Goal: Information Seeking & Learning: Find specific fact

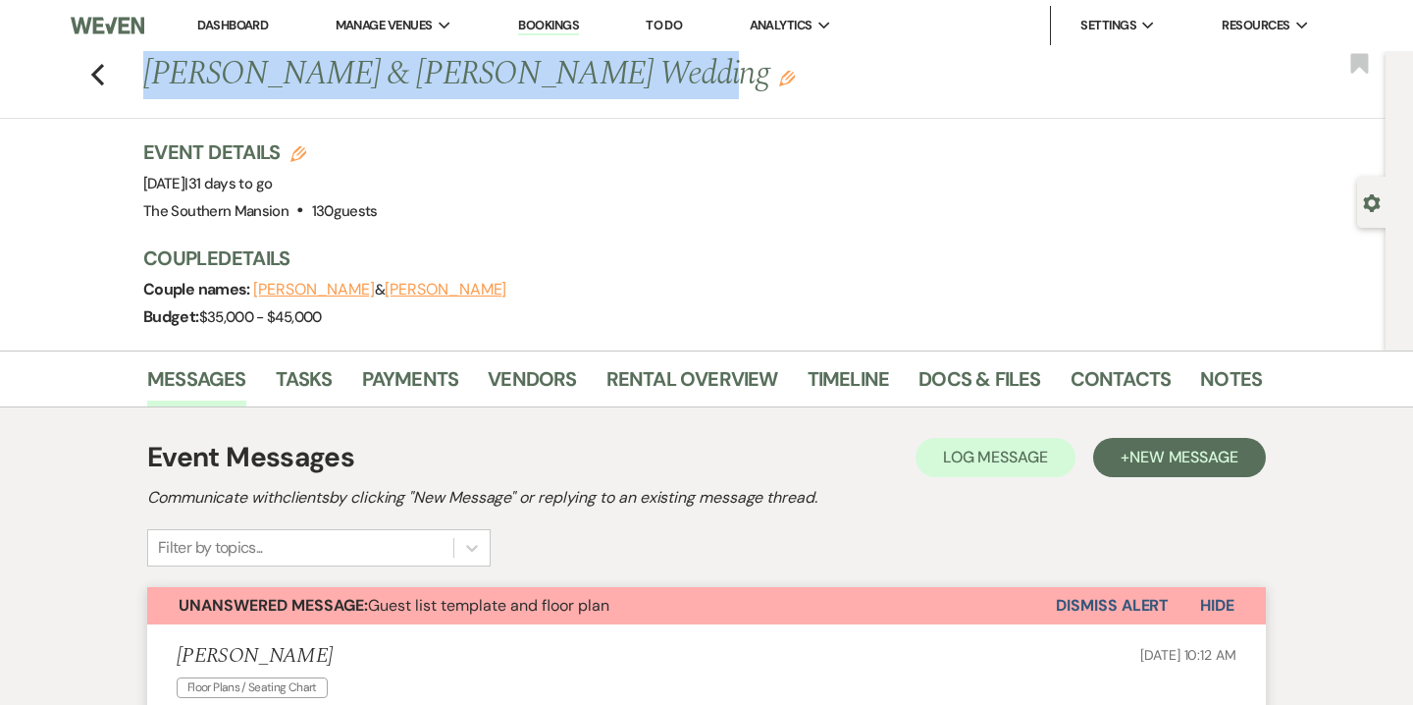
click at [557, 25] on link "Bookings" at bounding box center [548, 26] width 61 height 19
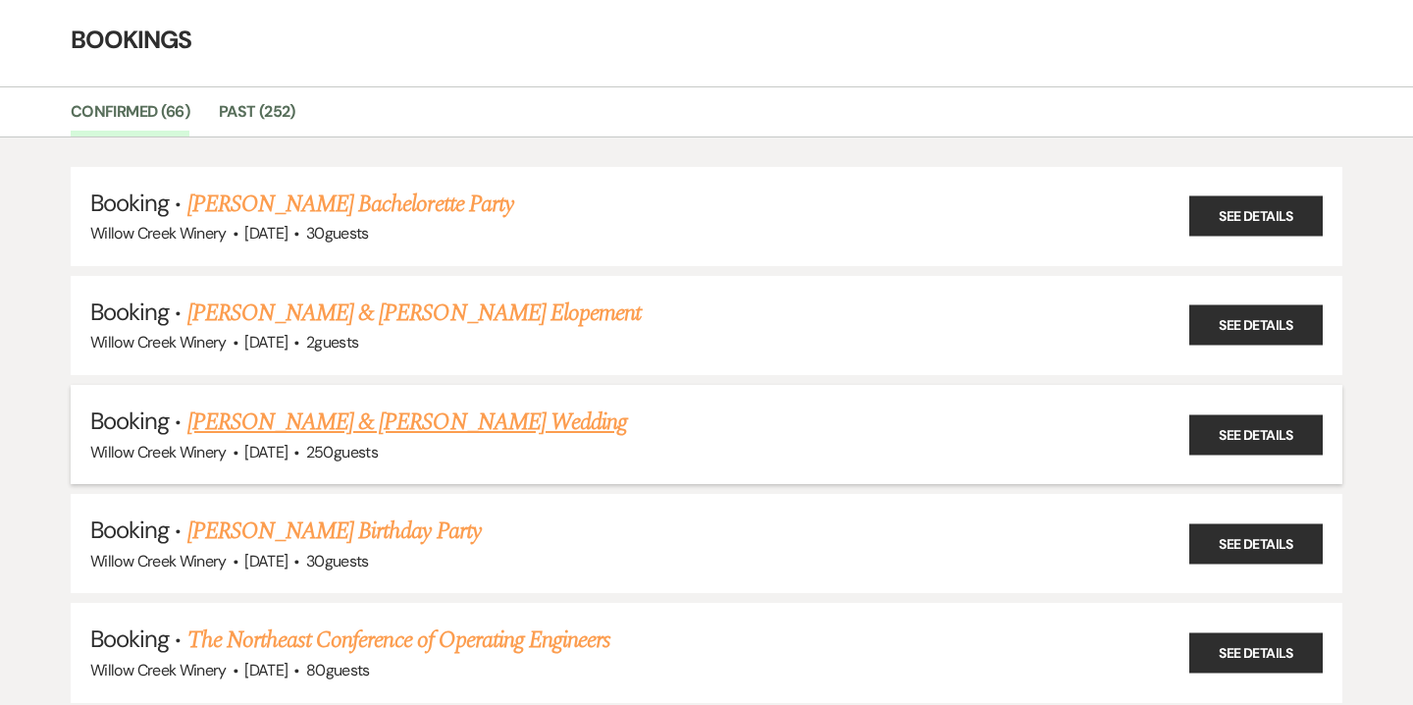
scroll to position [85, 0]
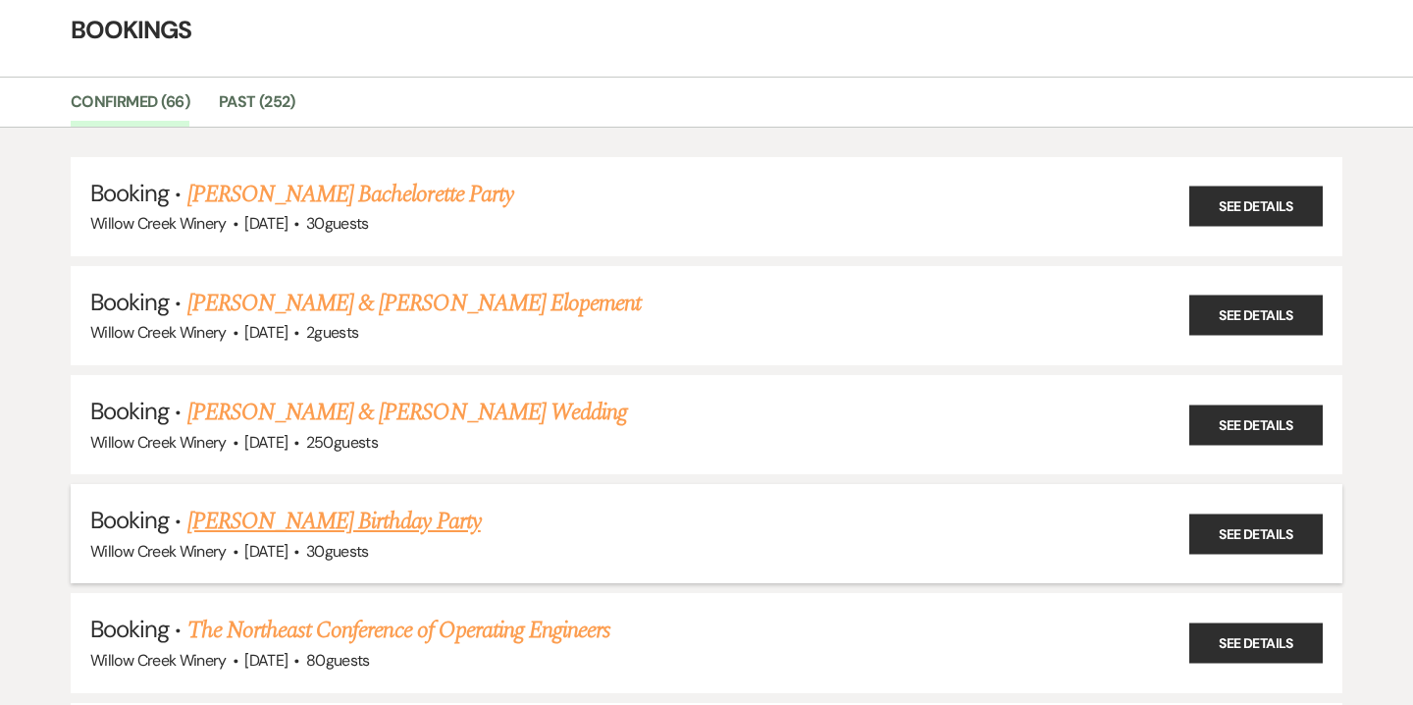
click at [406, 508] on link "[PERSON_NAME] Birthday Party" at bounding box center [333, 520] width 293 height 35
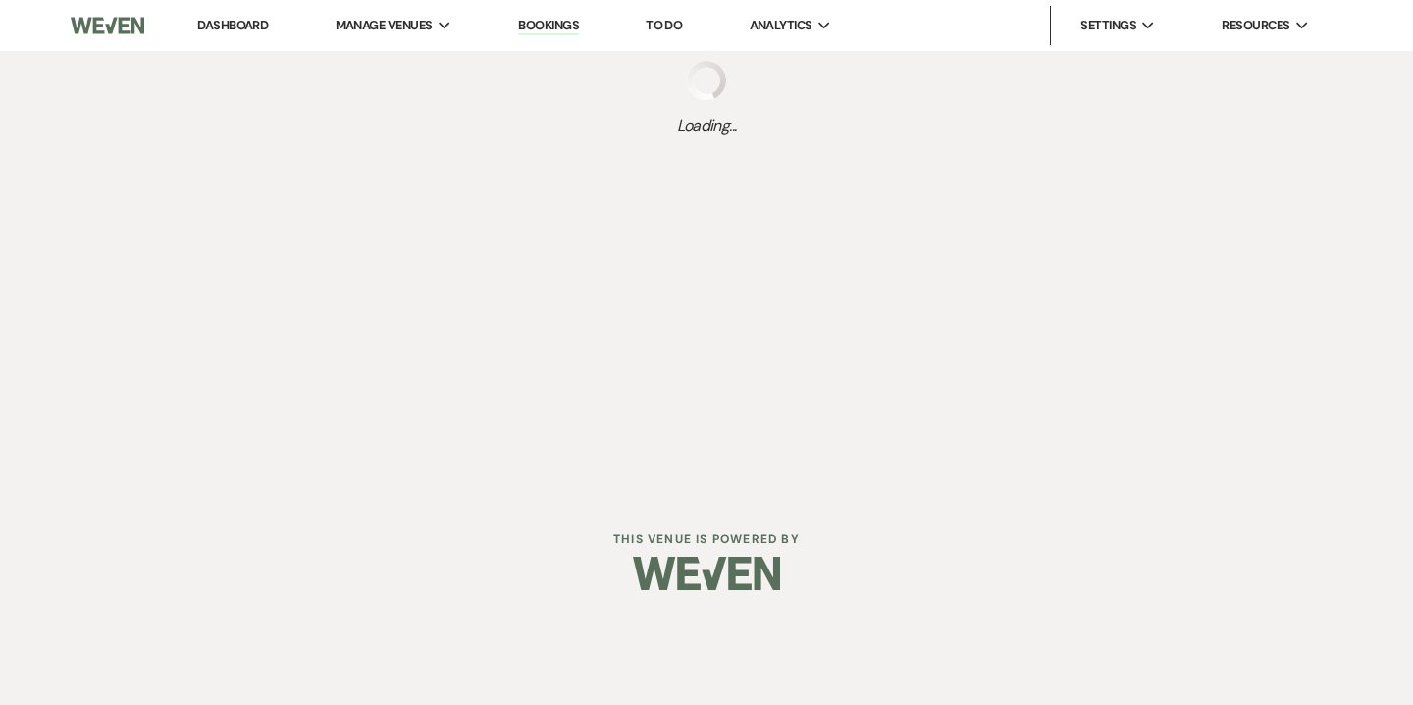
select select "14"
select select "4"
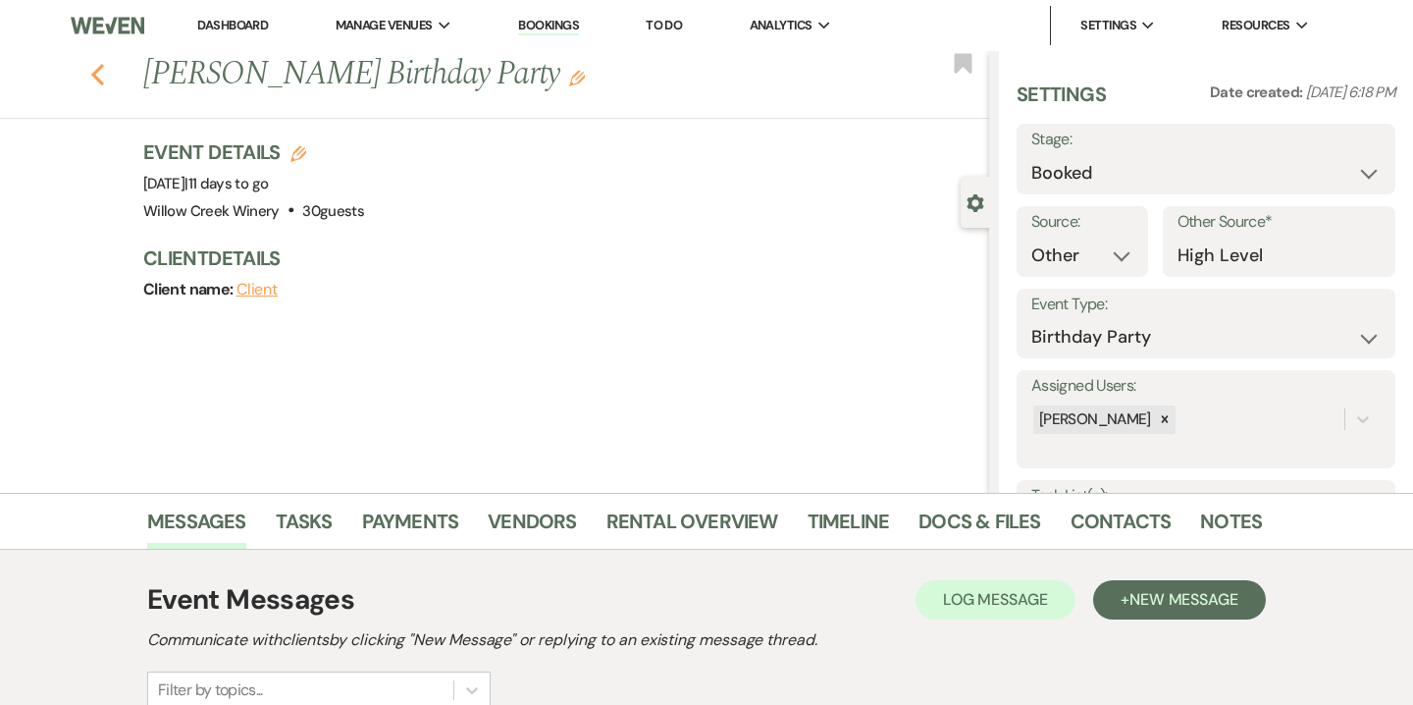
click at [99, 79] on use "button" at bounding box center [97, 75] width 13 height 22
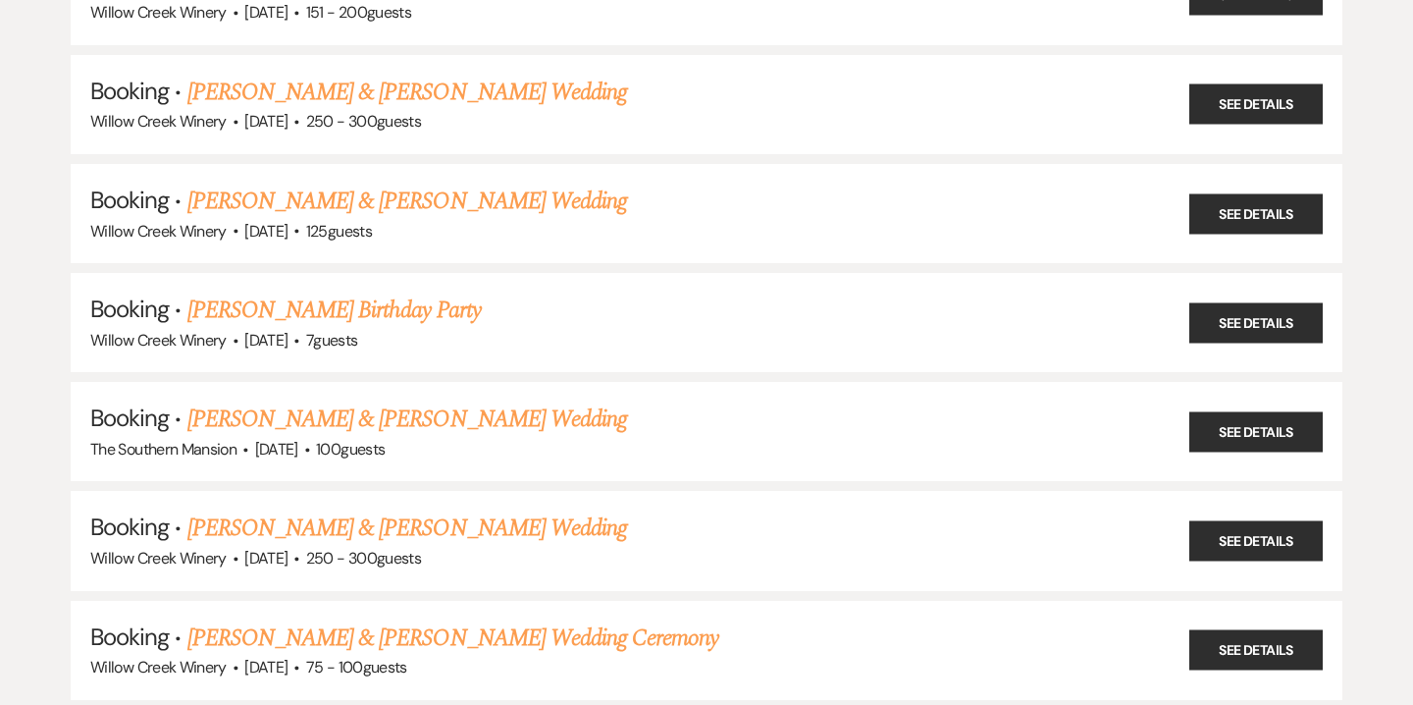
scroll to position [843, 0]
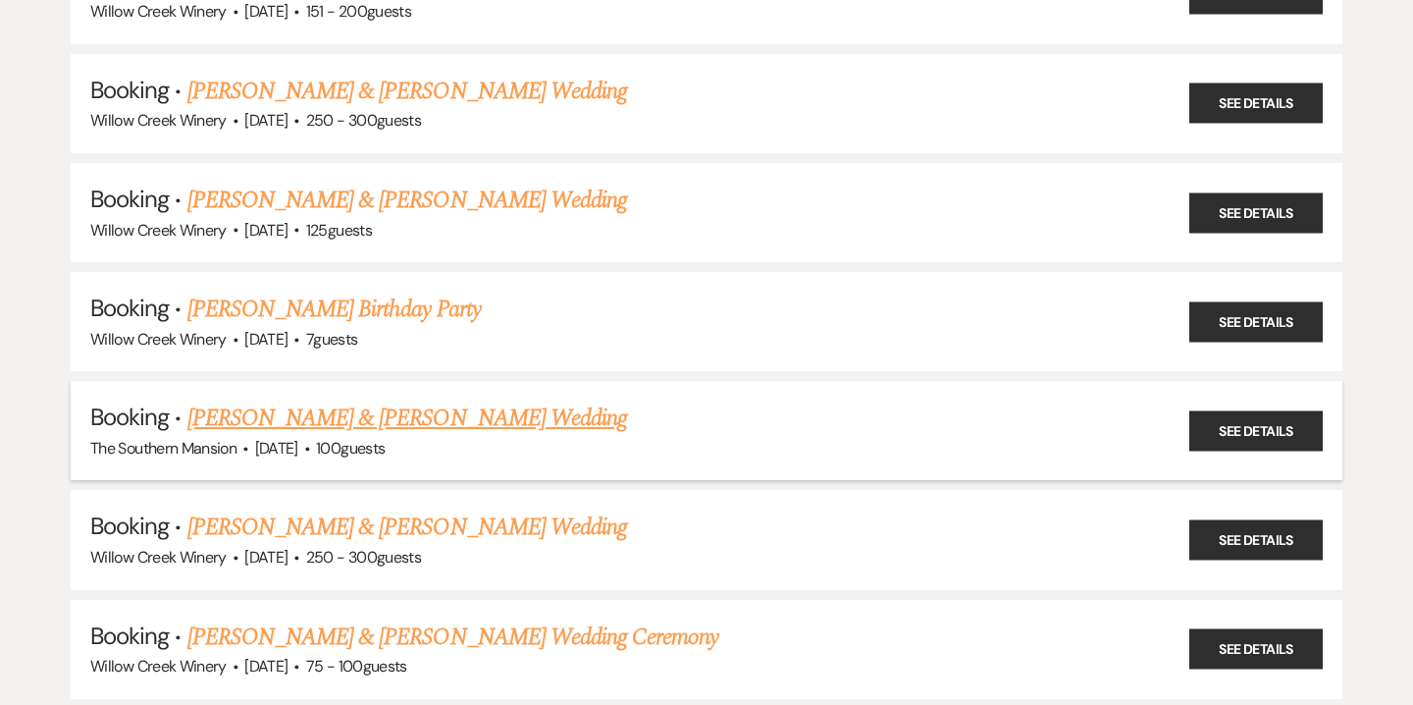
click at [393, 405] on link "[PERSON_NAME] & [PERSON_NAME] Wedding" at bounding box center [407, 417] width 440 height 35
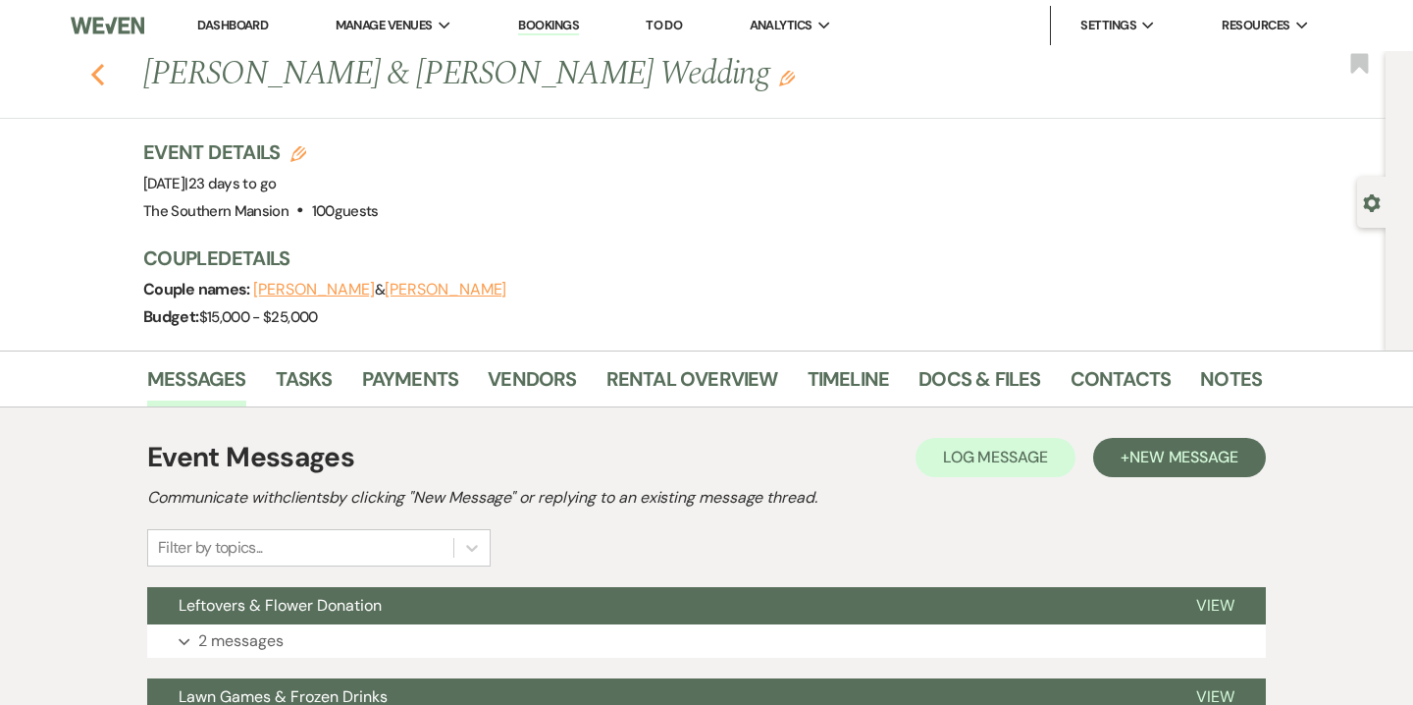
click at [100, 78] on icon "Previous" at bounding box center [97, 75] width 15 height 24
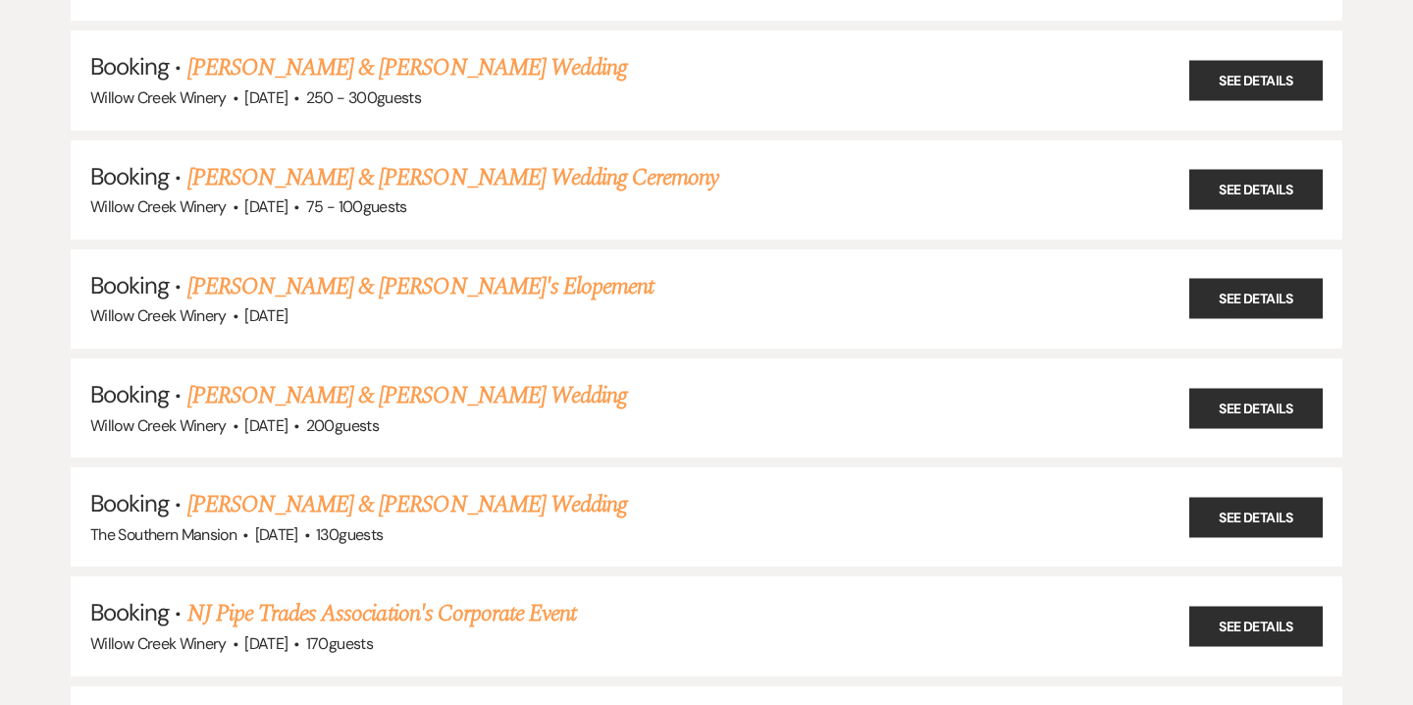
scroll to position [1306, 0]
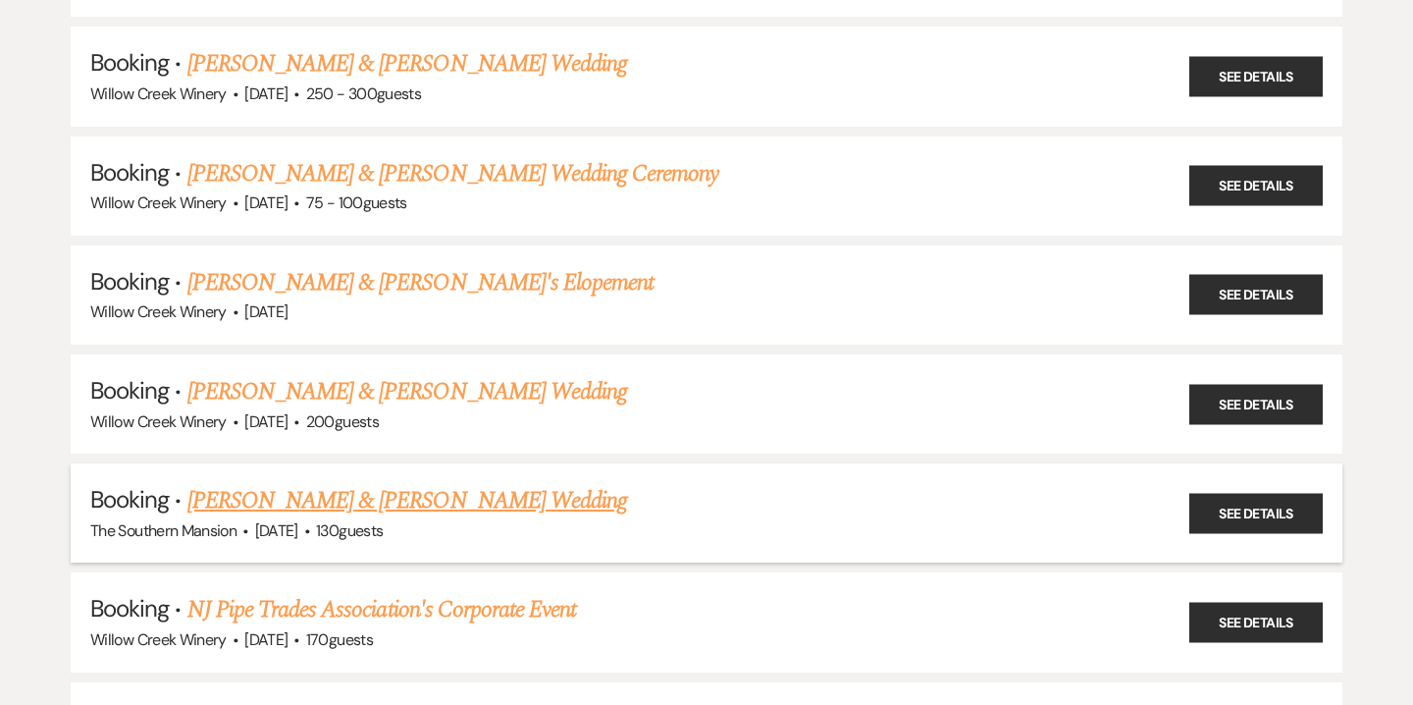
click at [380, 487] on link "[PERSON_NAME] & [PERSON_NAME] Wedding" at bounding box center [407, 500] width 440 height 35
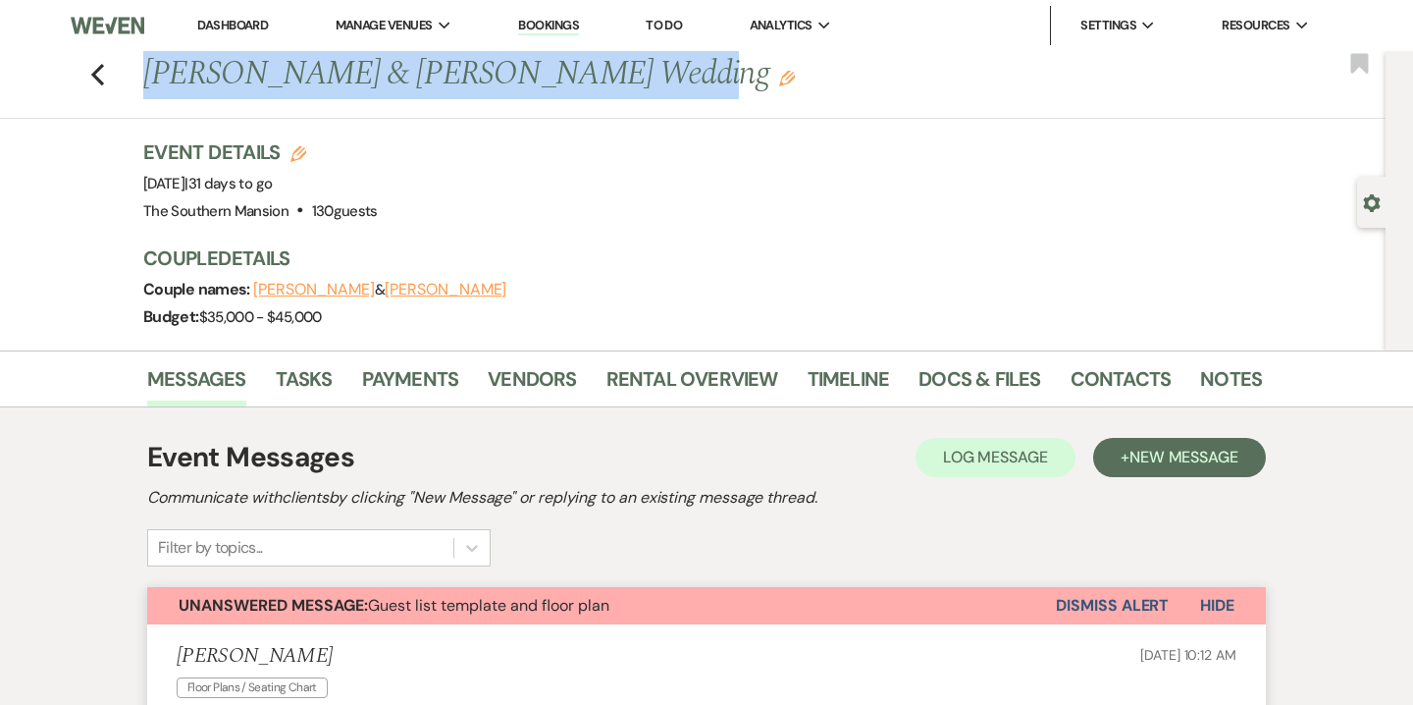
drag, startPoint x: 600, startPoint y: 77, endPoint x: 144, endPoint y: 65, distance: 455.6
click at [144, 65] on h1 "[PERSON_NAME] & [PERSON_NAME] Wedding Edit" at bounding box center [582, 74] width 879 height 47
copy h1 "[PERSON_NAME] & [PERSON_NAME] Wedding"
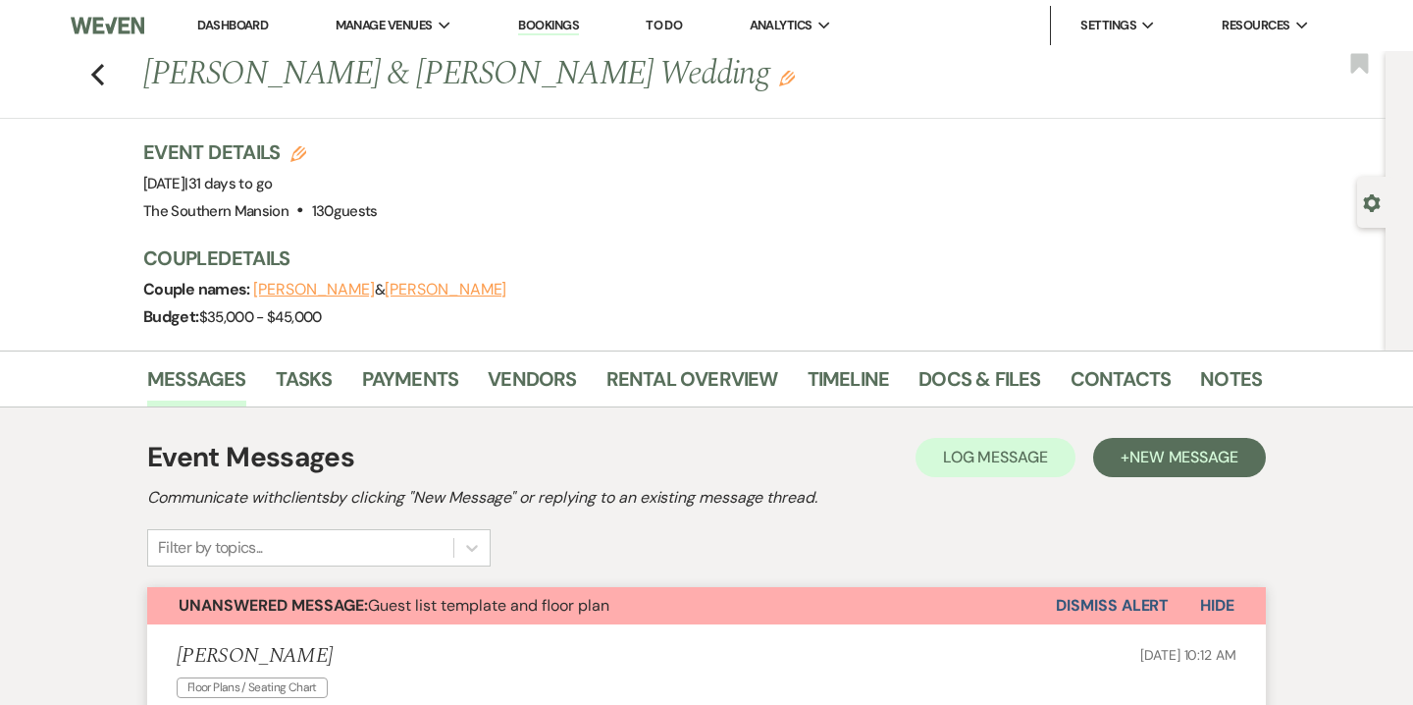
click at [693, 247] on h3 "Couple Details" at bounding box center [692, 257] width 1099 height 27
click at [1225, 365] on link "Notes" at bounding box center [1231, 384] width 62 height 43
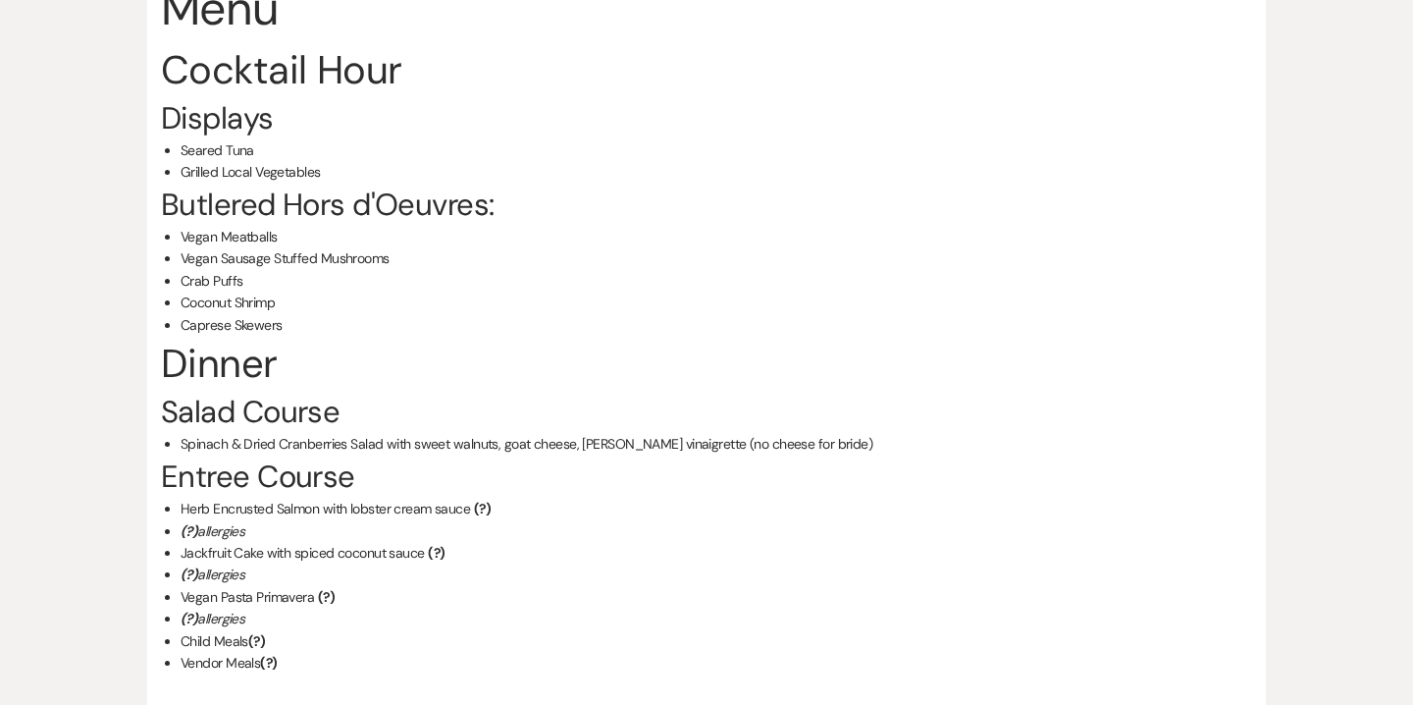
scroll to position [1648, 0]
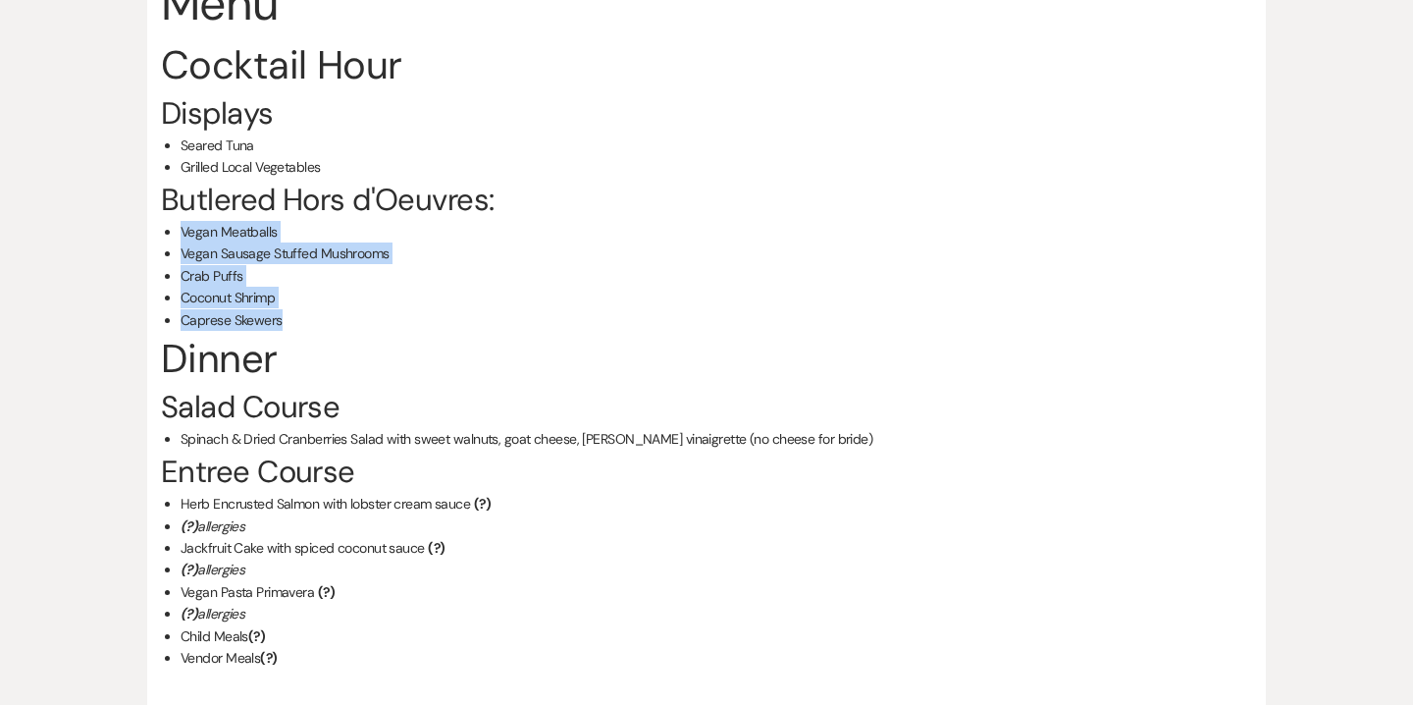
drag, startPoint x: 289, startPoint y: 326, endPoint x: 160, endPoint y: 238, distance: 155.4
copy ul "Vegan Meatballs Vegan Sausage Stuffed Mushrooms Crab Puffs Coconut Shrimp Capre…"
click at [381, 328] on li "Caprese Skewers" at bounding box center [717, 320] width 1072 height 22
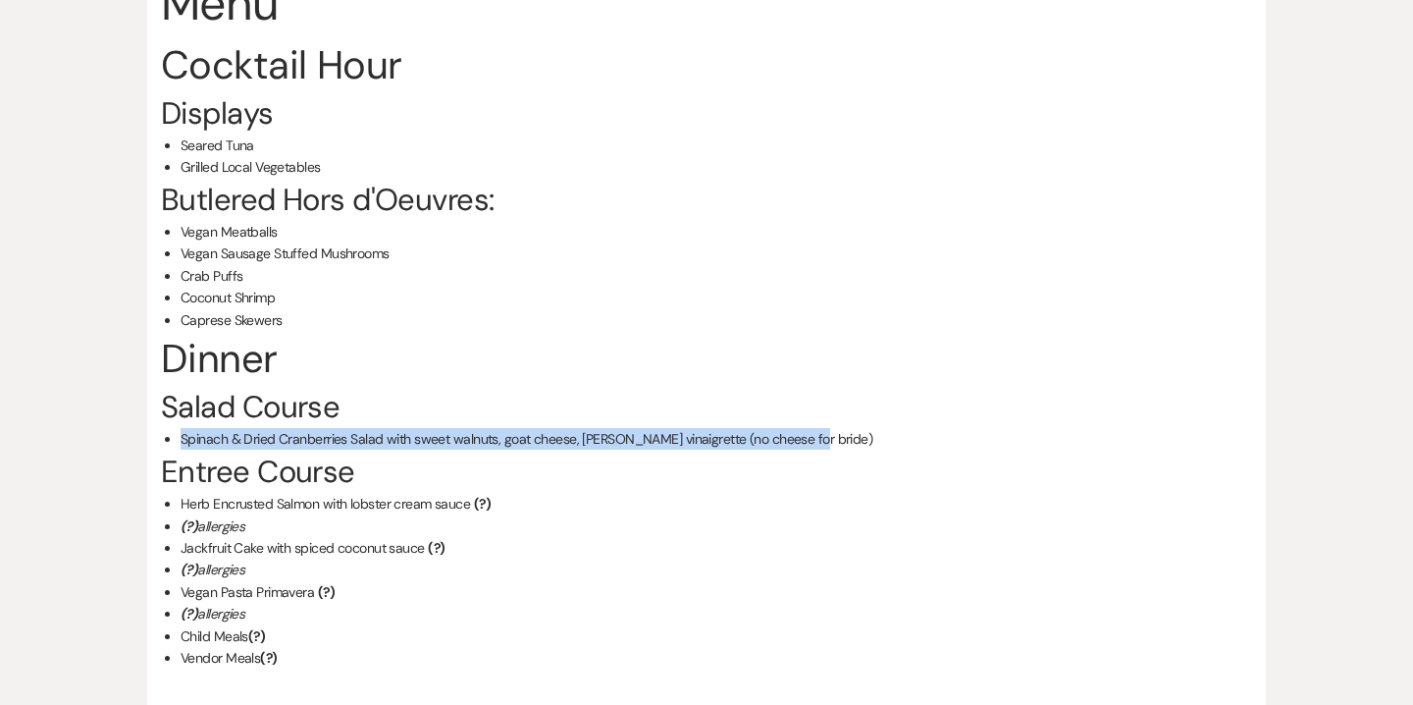
drag, startPoint x: 182, startPoint y: 441, endPoint x: 805, endPoint y: 438, distance: 623.2
click at [805, 438] on li "Spinach & Dried Cranberries Salad with sweet walnuts, goat cheese, [PERSON_NAME…" at bounding box center [717, 439] width 1072 height 22
copy li "Spinach & Dried Cranberries Salad with sweet walnuts, goat cheese, [PERSON_NAME…"
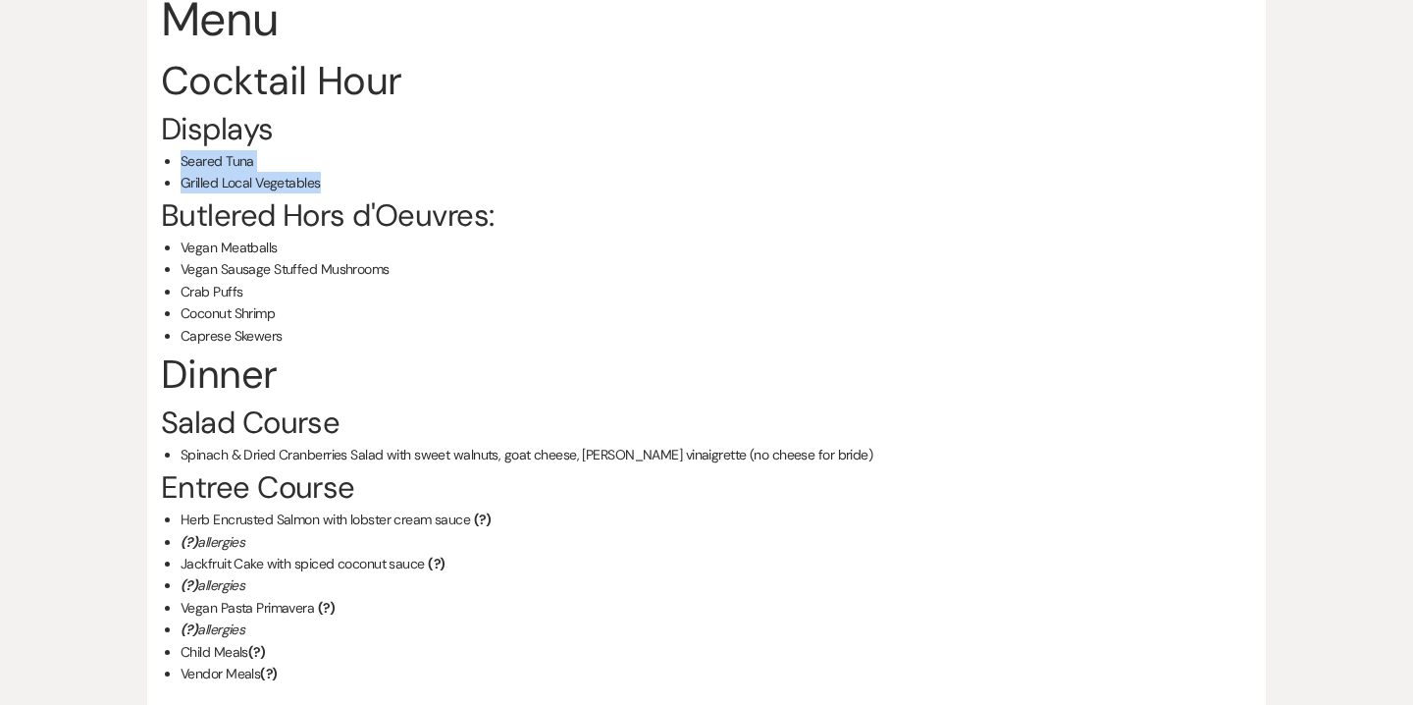
drag, startPoint x: 323, startPoint y: 181, endPoint x: 182, endPoint y: 162, distance: 142.6
click at [182, 162] on ul "Seared Tuna Grilled Local Vegetables" at bounding box center [717, 172] width 1072 height 44
copy ul "Seared Tuna Grilled Local Vegetables"
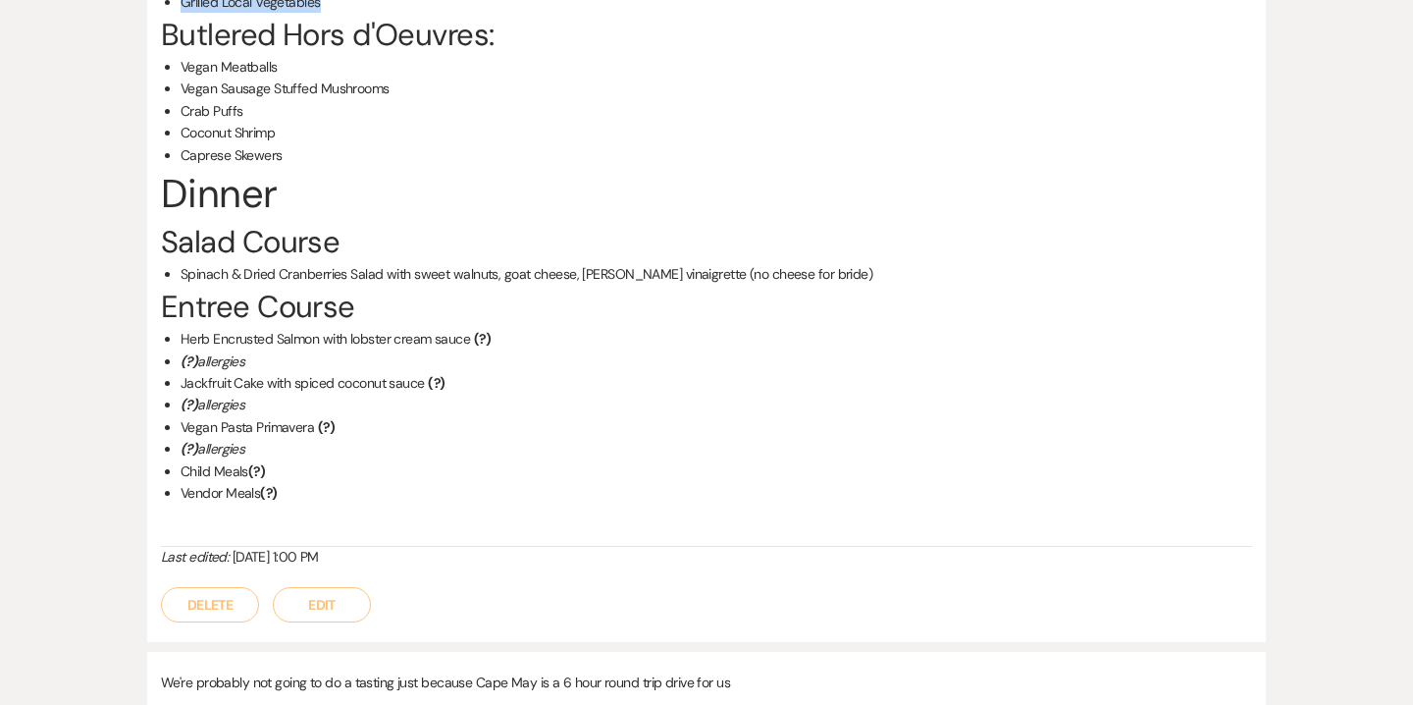
scroll to position [1827, 0]
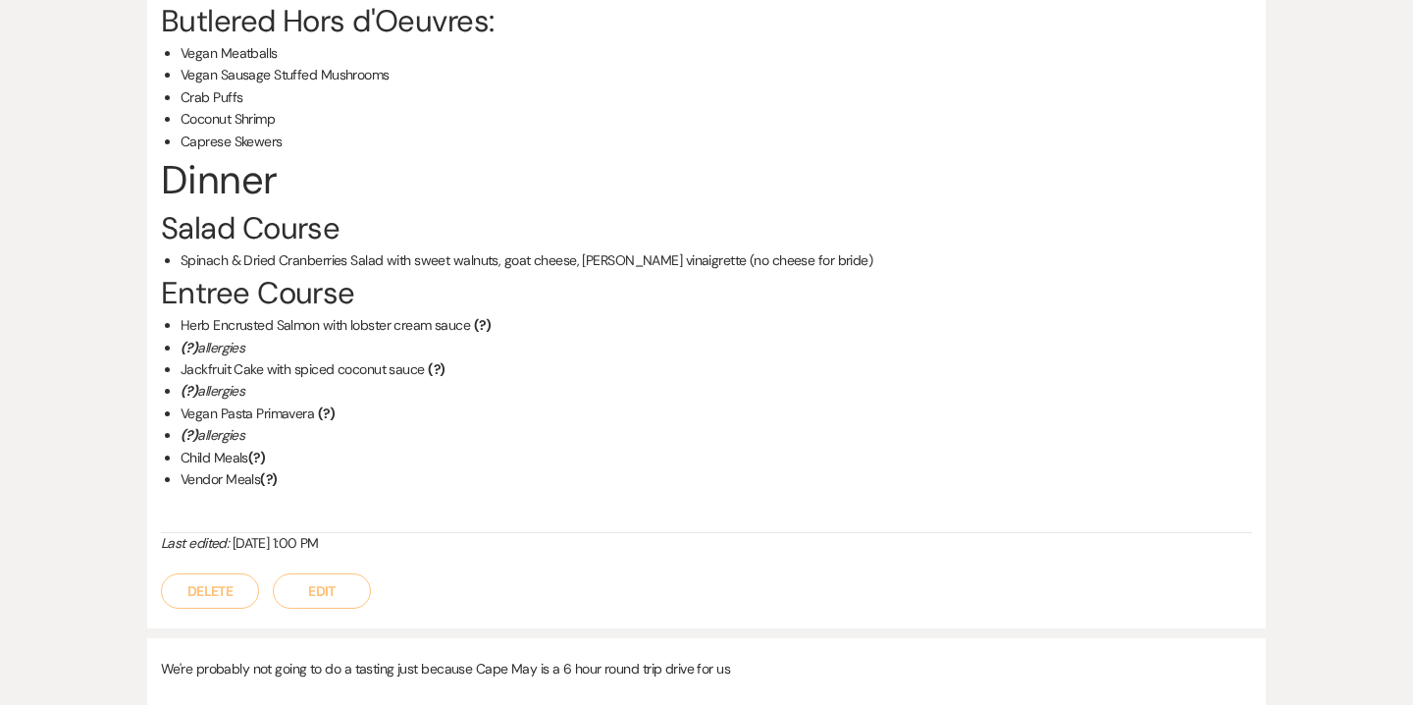
drag, startPoint x: 282, startPoint y: 482, endPoint x: 171, endPoint y: 336, distance: 183.5
click at [181, 336] on ul "Herb Encrusted Salmon with lobster cream sauce (?) (?) allergies Jackfruit Cake…" at bounding box center [717, 402] width 1072 height 176
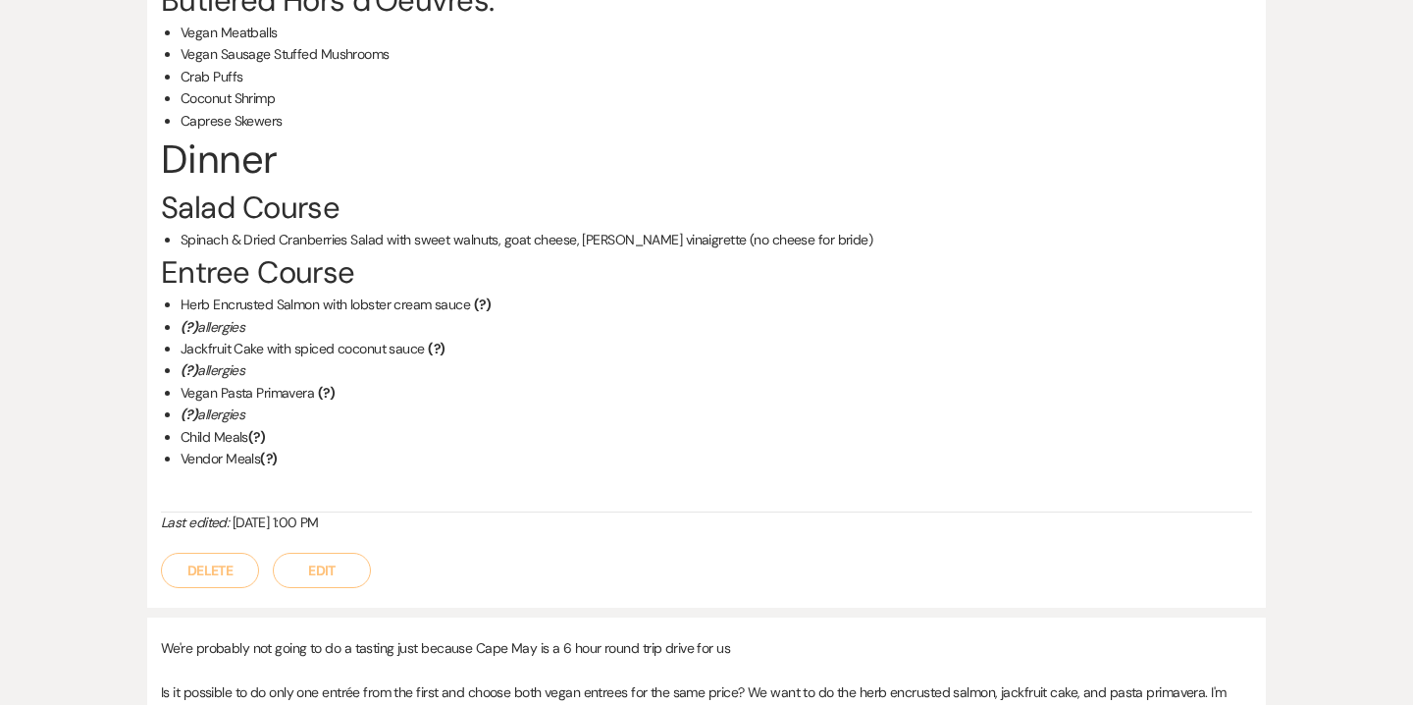
scroll to position [1827, 0]
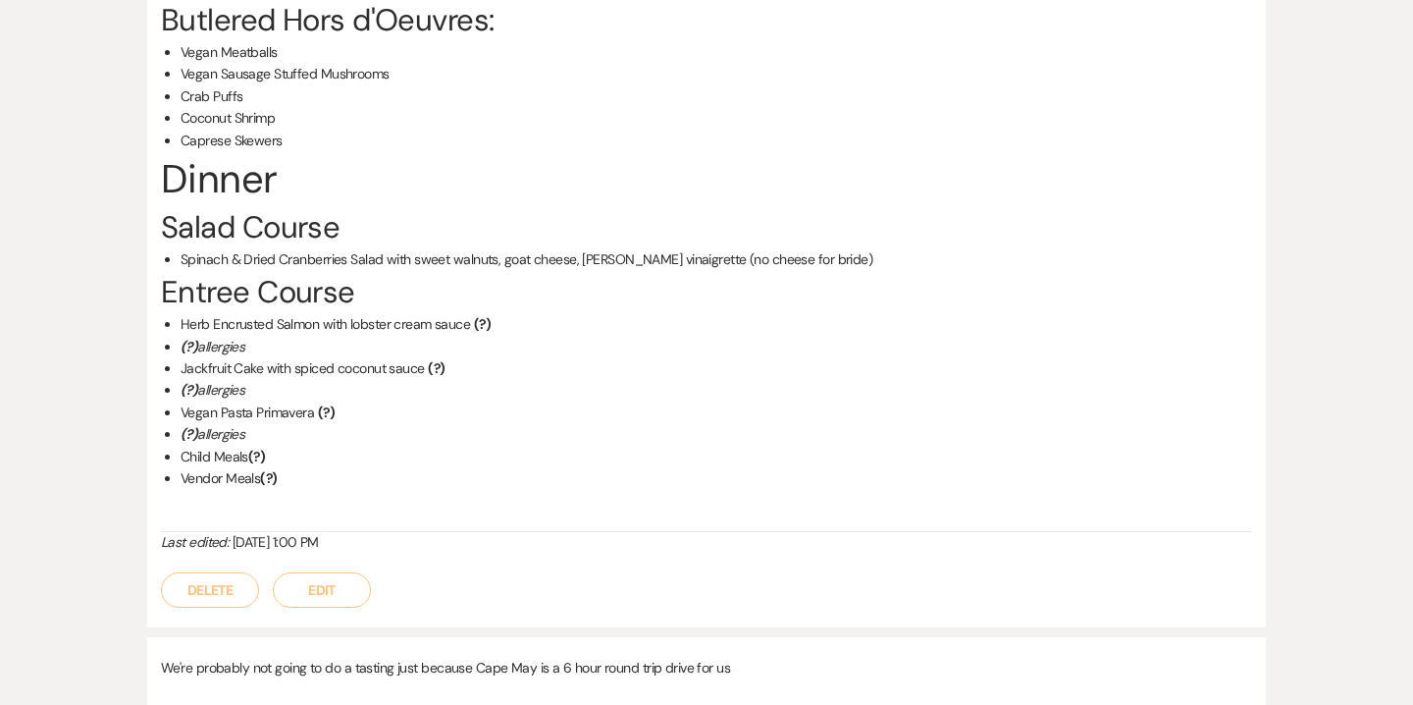
copy ul "Herb Encrusted Salmon with lobster cream sauce (?) (?) allergies Jackfruit Cake…"
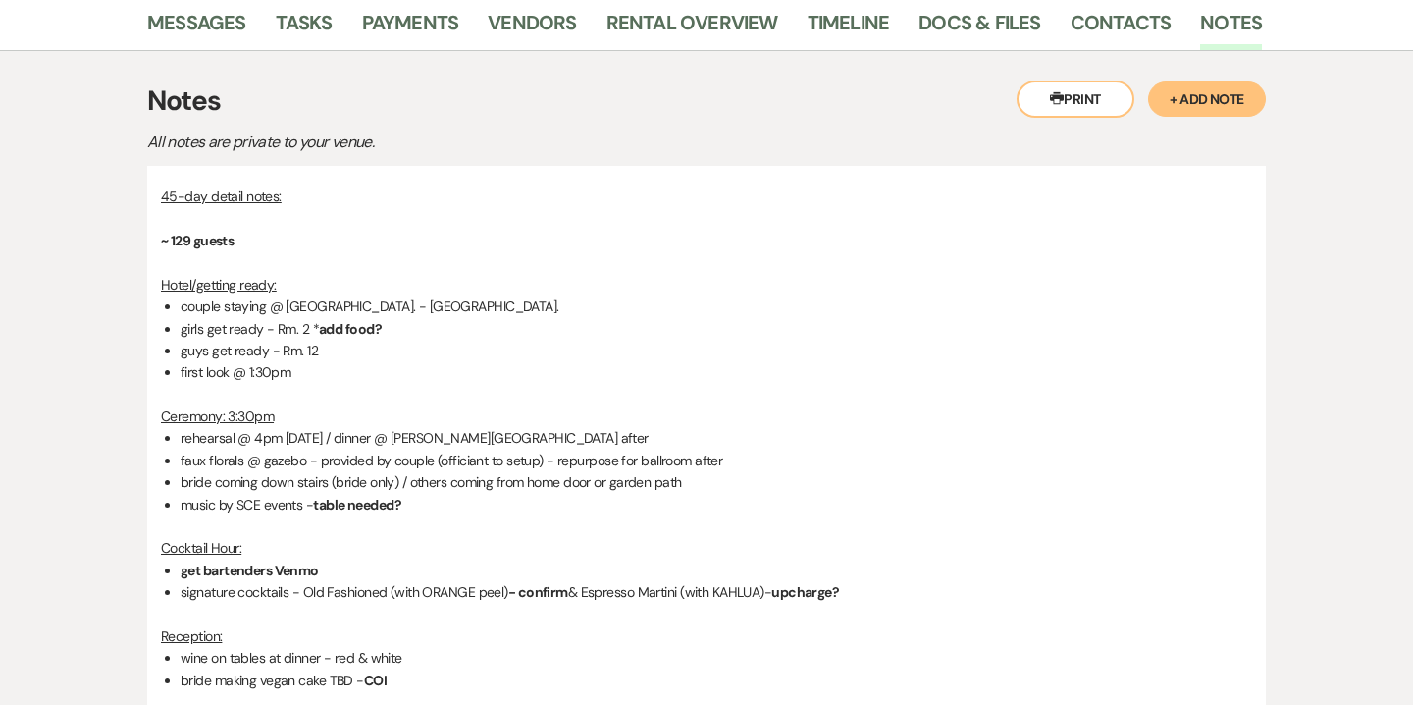
scroll to position [0, 0]
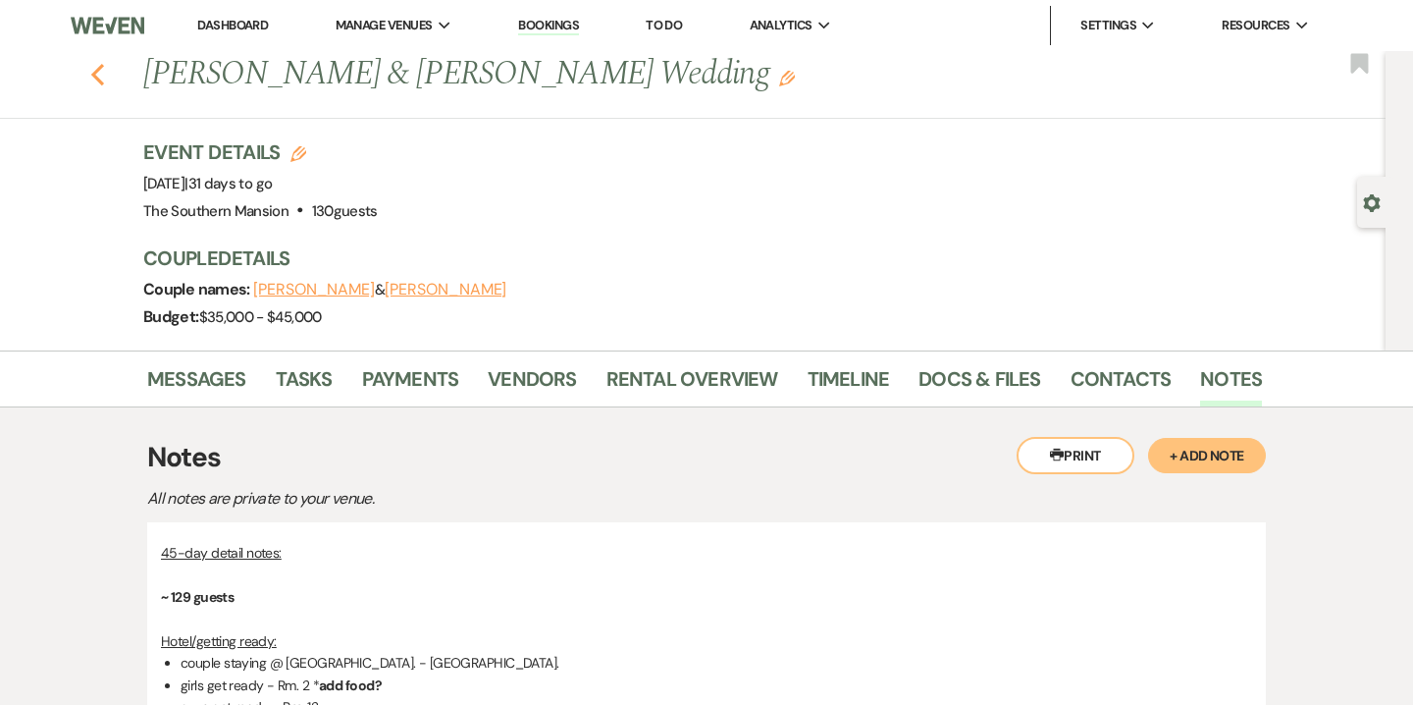
click at [102, 77] on icon "Previous" at bounding box center [97, 75] width 15 height 24
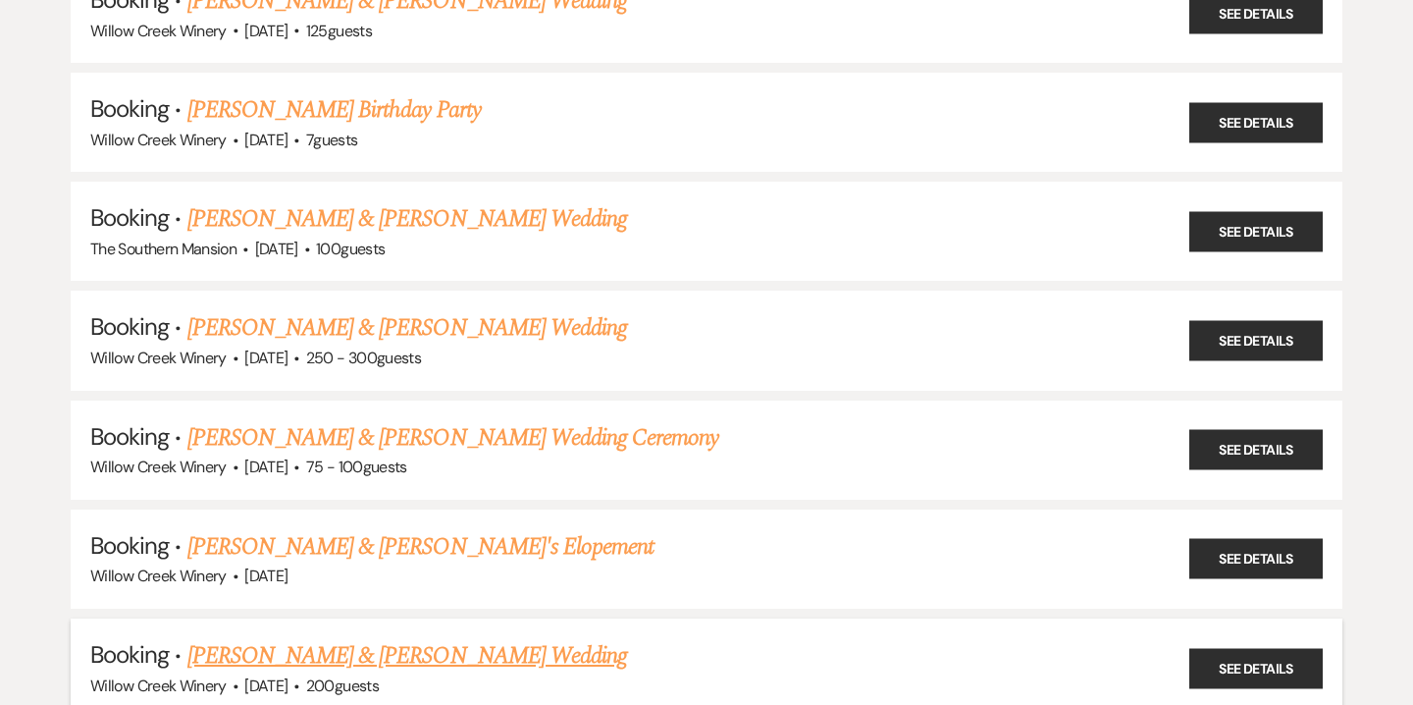
scroll to position [1037, 0]
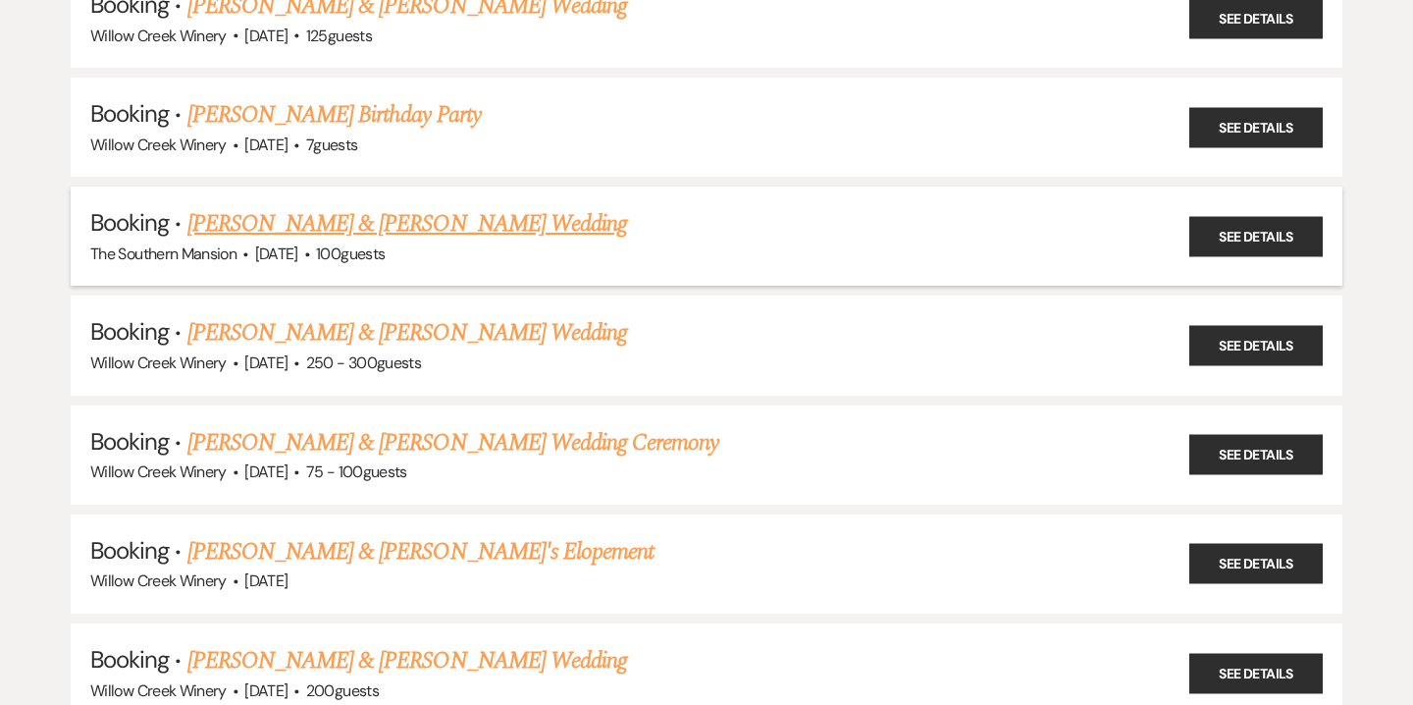
click at [280, 226] on link "[PERSON_NAME] & [PERSON_NAME] Wedding" at bounding box center [407, 223] width 440 height 35
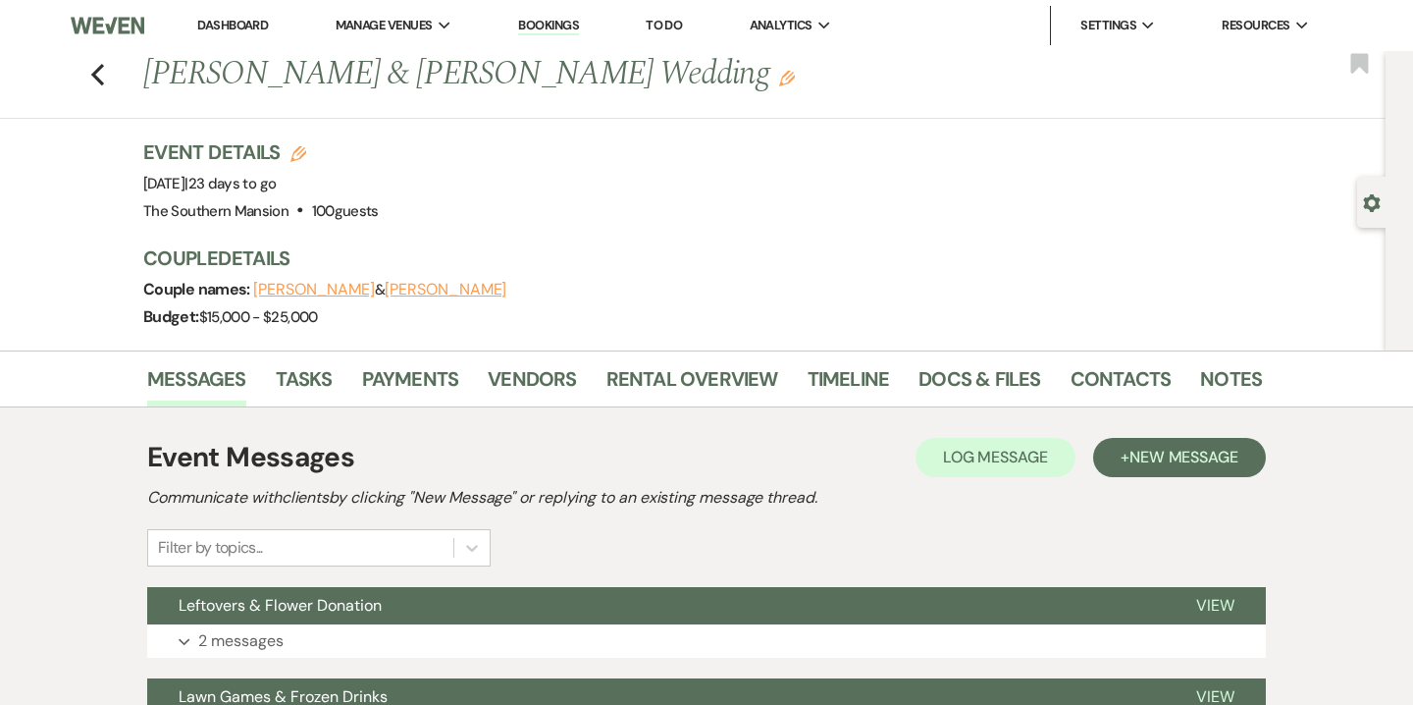
drag, startPoint x: 144, startPoint y: 72, endPoint x: 704, endPoint y: 102, distance: 560.3
click at [704, 102] on div "Previous [PERSON_NAME] & [PERSON_NAME] Wedding Edit Bookmark" at bounding box center [688, 85] width 1396 height 68
copy h1 "[PERSON_NAME] & [PERSON_NAME] Wedding"
click at [583, 301] on div "Couple names: [PERSON_NAME] & [PERSON_NAME]" at bounding box center [692, 289] width 1099 height 27
click at [1187, 382] on li "Contacts" at bounding box center [1136, 382] width 131 height 47
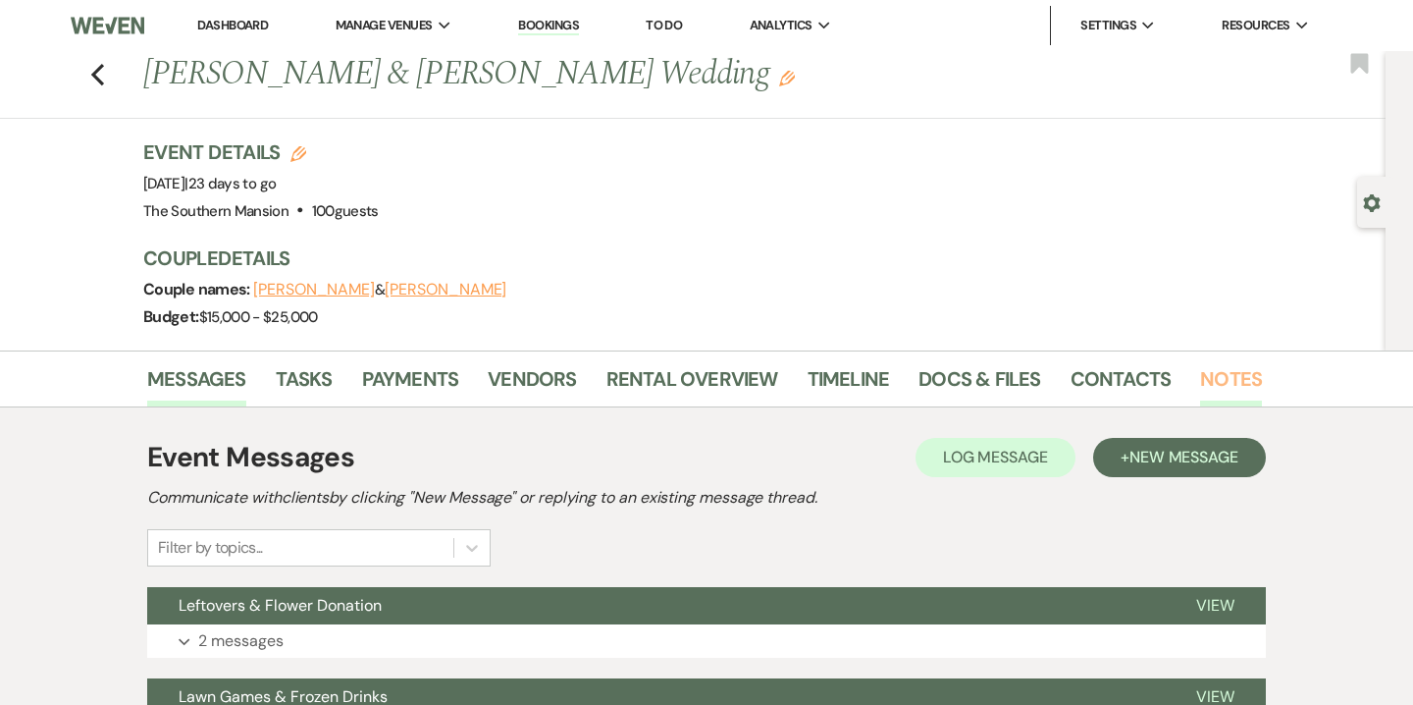
click at [1202, 382] on link "Notes" at bounding box center [1231, 384] width 62 height 43
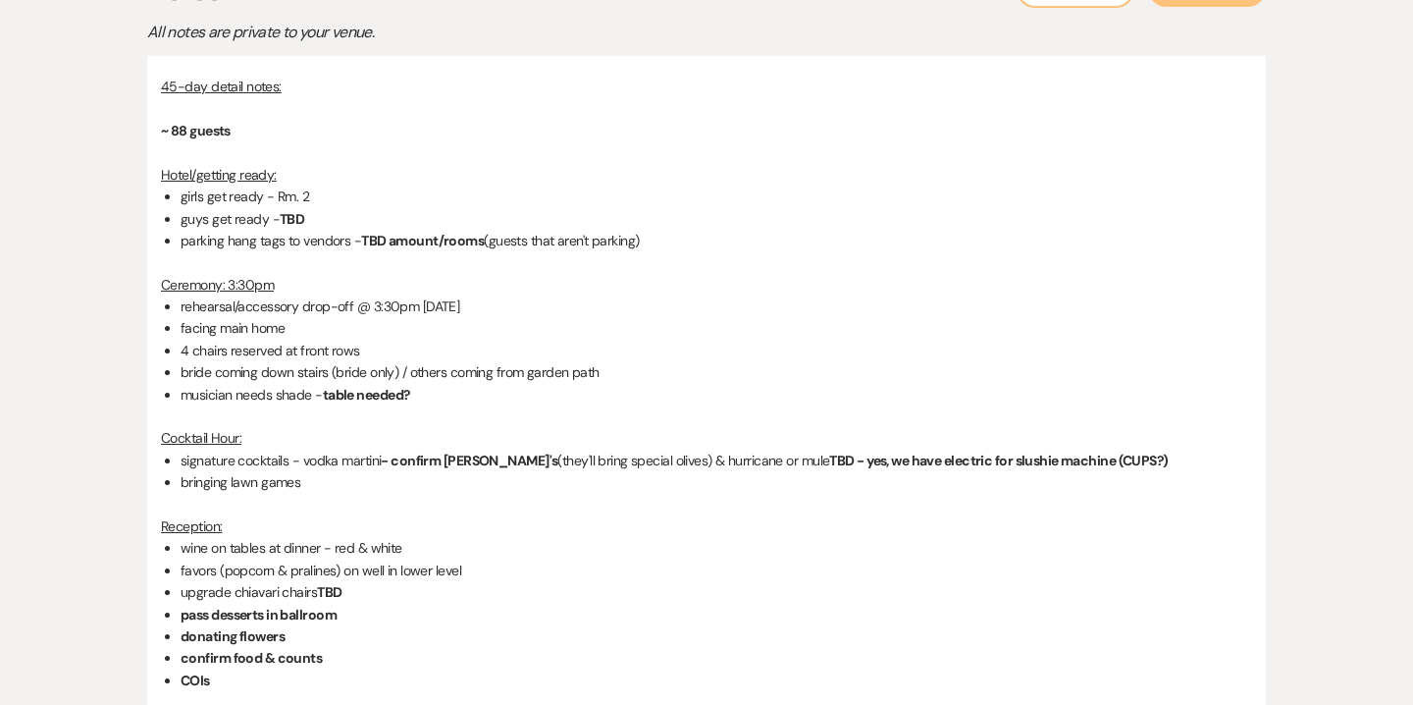
scroll to position [468, 0]
drag, startPoint x: 300, startPoint y: 456, endPoint x: 758, endPoint y: 463, distance: 457.4
click at [758, 463] on li "signature cocktails - vodka martini - confirm [PERSON_NAME]'s (they'll bring sp…" at bounding box center [717, 459] width 1072 height 22
click at [513, 465] on li "signature cocktails - vodka martini - confirm [PERSON_NAME]'s (they'll bring sp…" at bounding box center [717, 459] width 1072 height 22
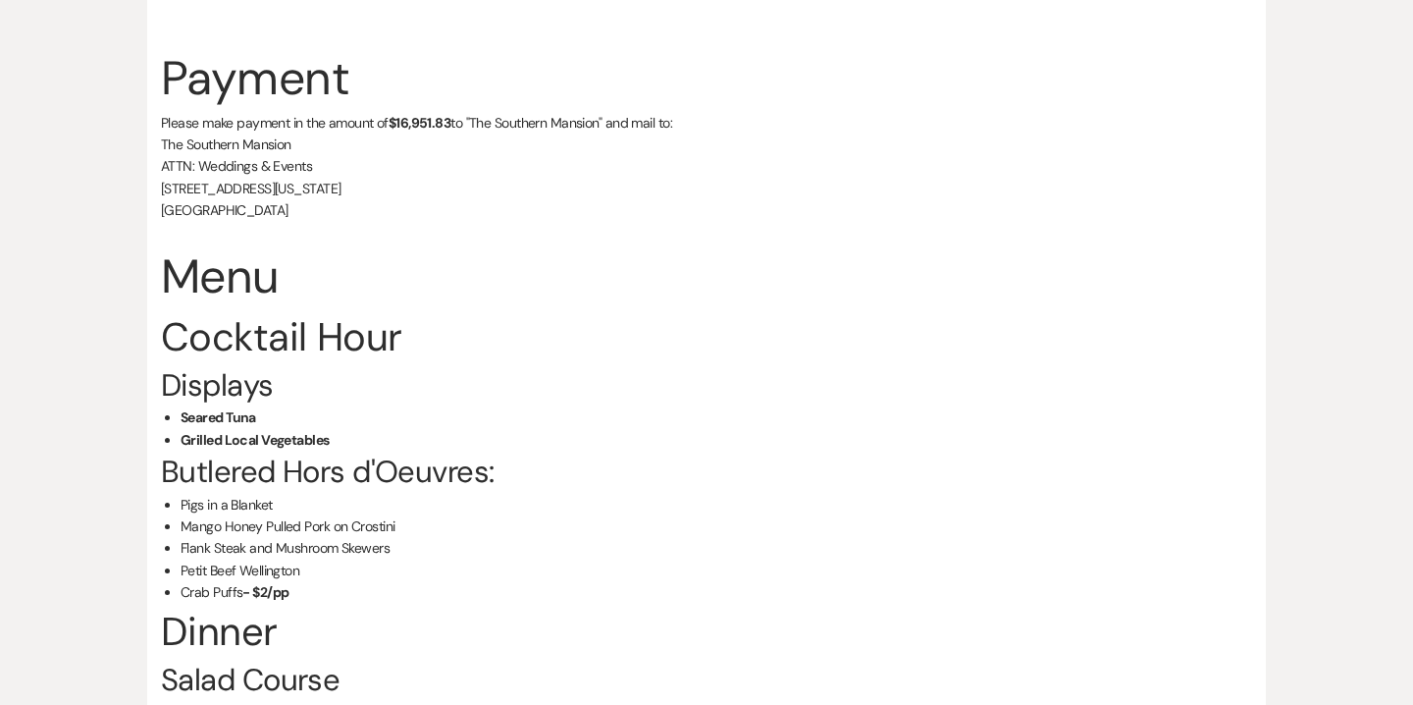
scroll to position [1477, 0]
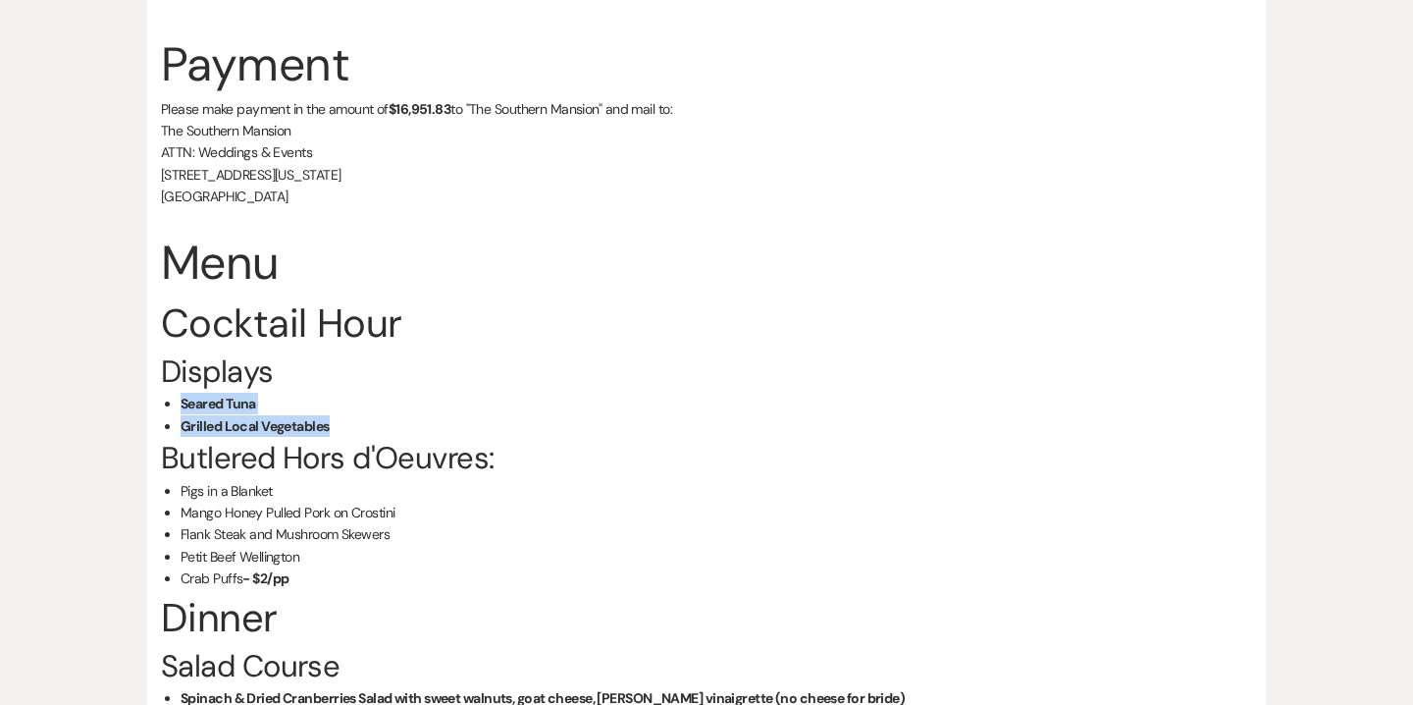
drag, startPoint x: 183, startPoint y: 402, endPoint x: 331, endPoint y: 432, distance: 151.1
click at [331, 432] on ul "Seared Tuna Grilled Local Vegetables" at bounding box center [717, 415] width 1072 height 44
click at [339, 545] on li "Flank Steak and Mushroom Skewers" at bounding box center [717, 534] width 1072 height 22
drag, startPoint x: 180, startPoint y: 489, endPoint x: 246, endPoint y: 572, distance: 106.8
click at [246, 572] on div "45-day detail notes: ~ 88 guests Hotel/getting ready: girls get ready - Rm. 2 g…" at bounding box center [706, 17] width 1091 height 1905
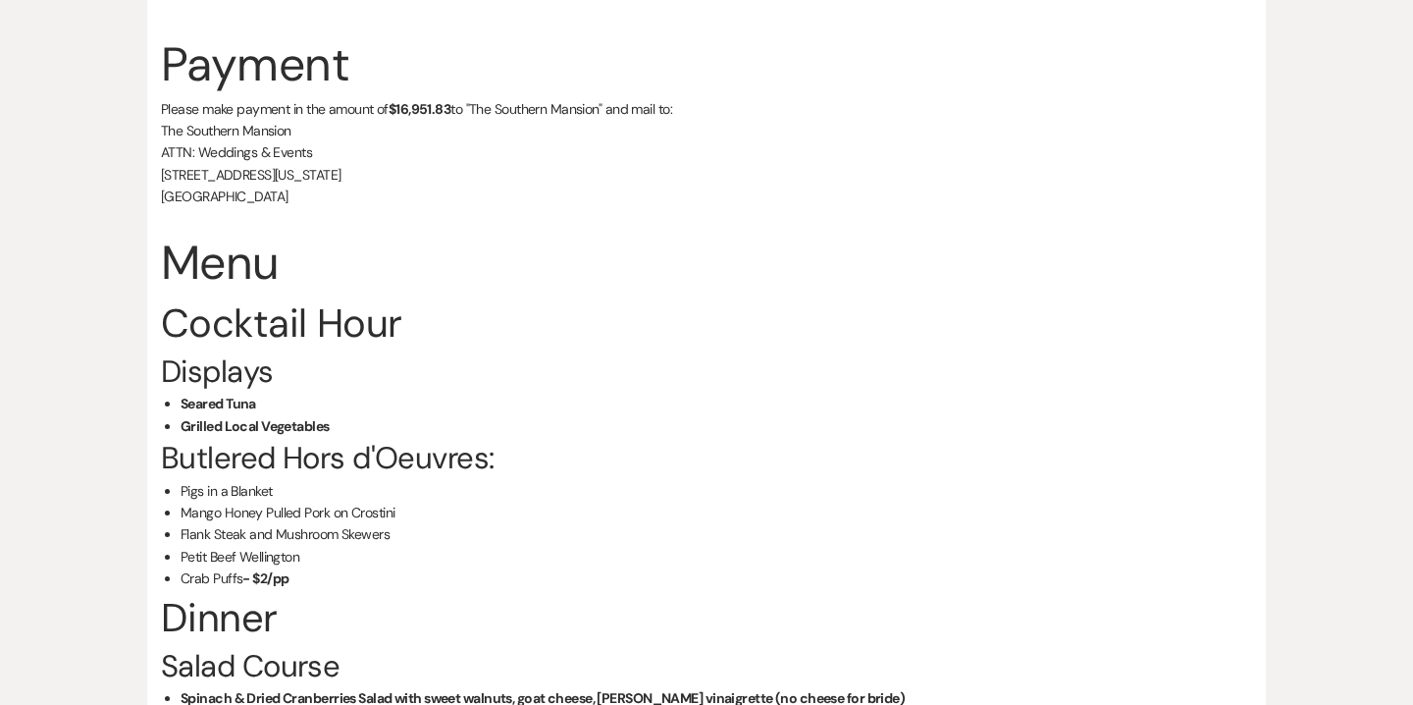
copy ul "Pigs in a Blanket Mango Honey Pulled Pork on Crostini Flank Steak and Mushroom …"
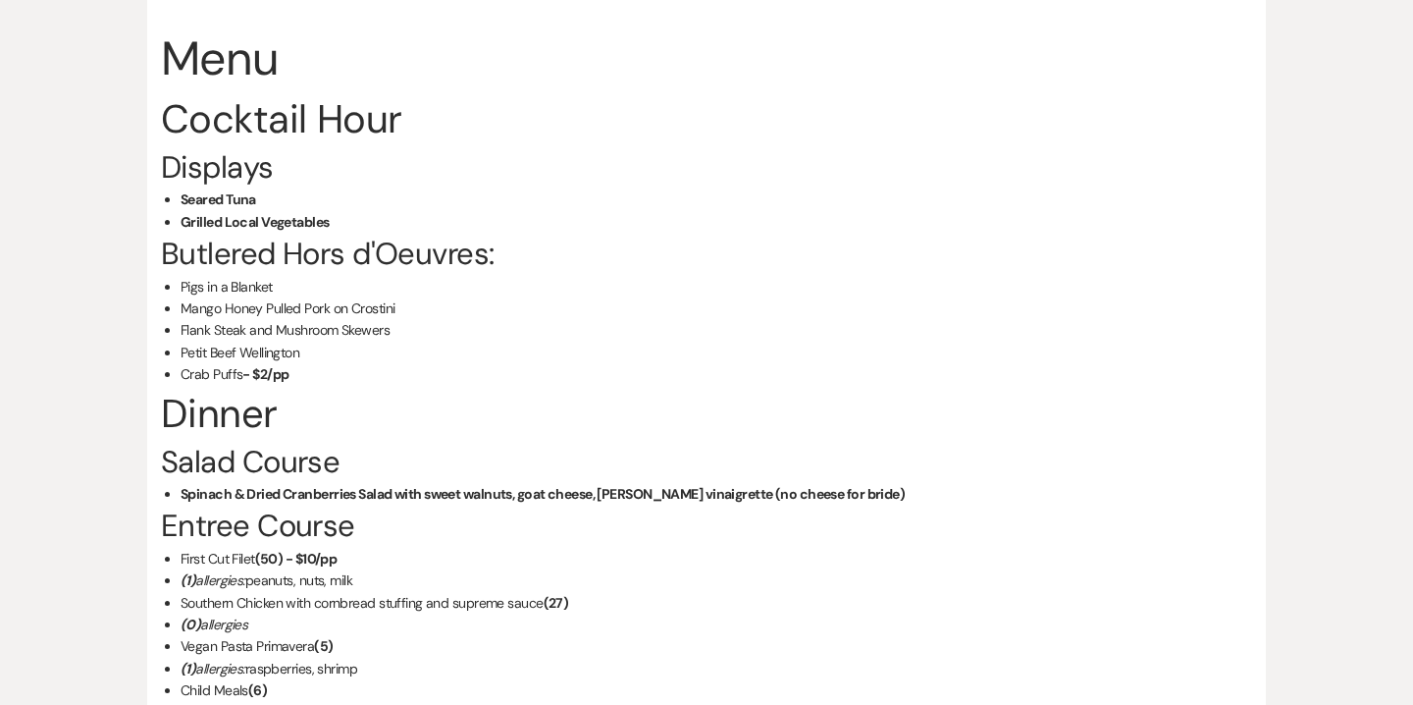
scroll to position [1704, 0]
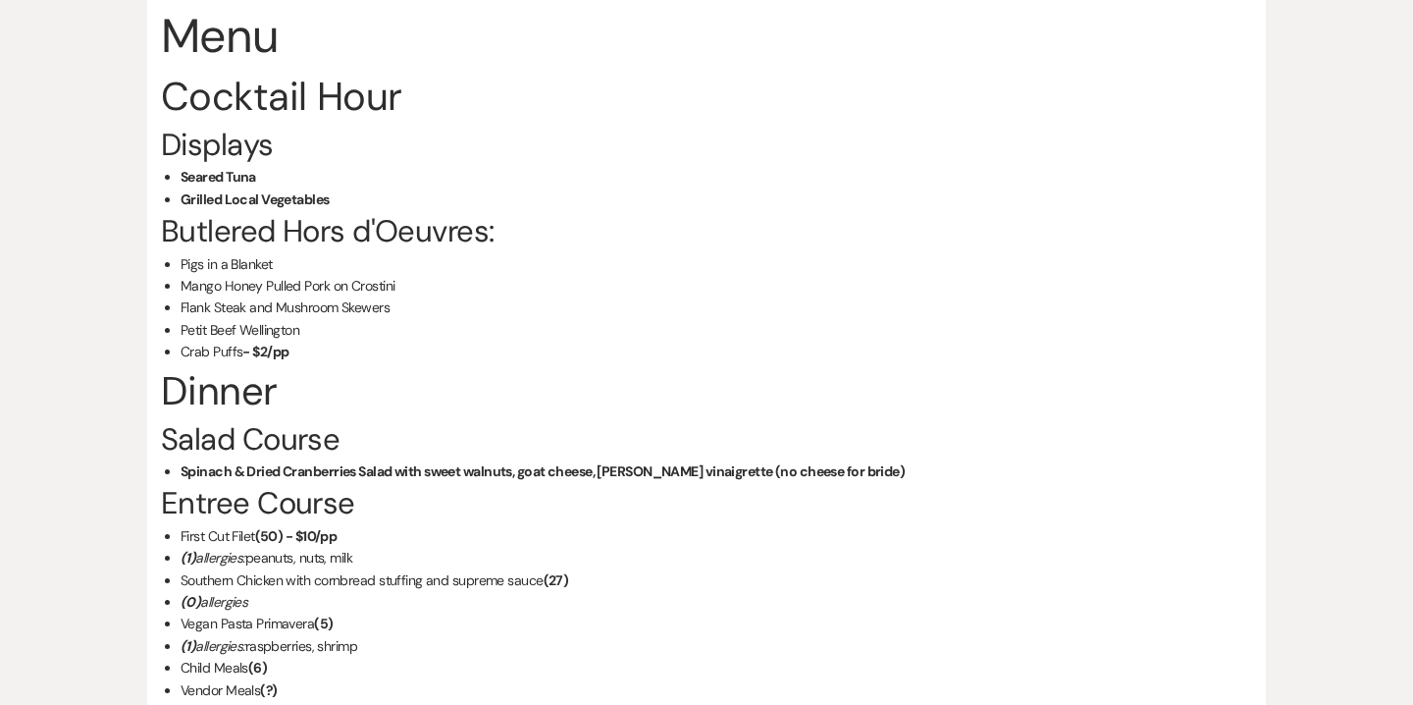
click at [466, 362] on li "Crab Puffs - $2/pp" at bounding box center [717, 352] width 1072 height 22
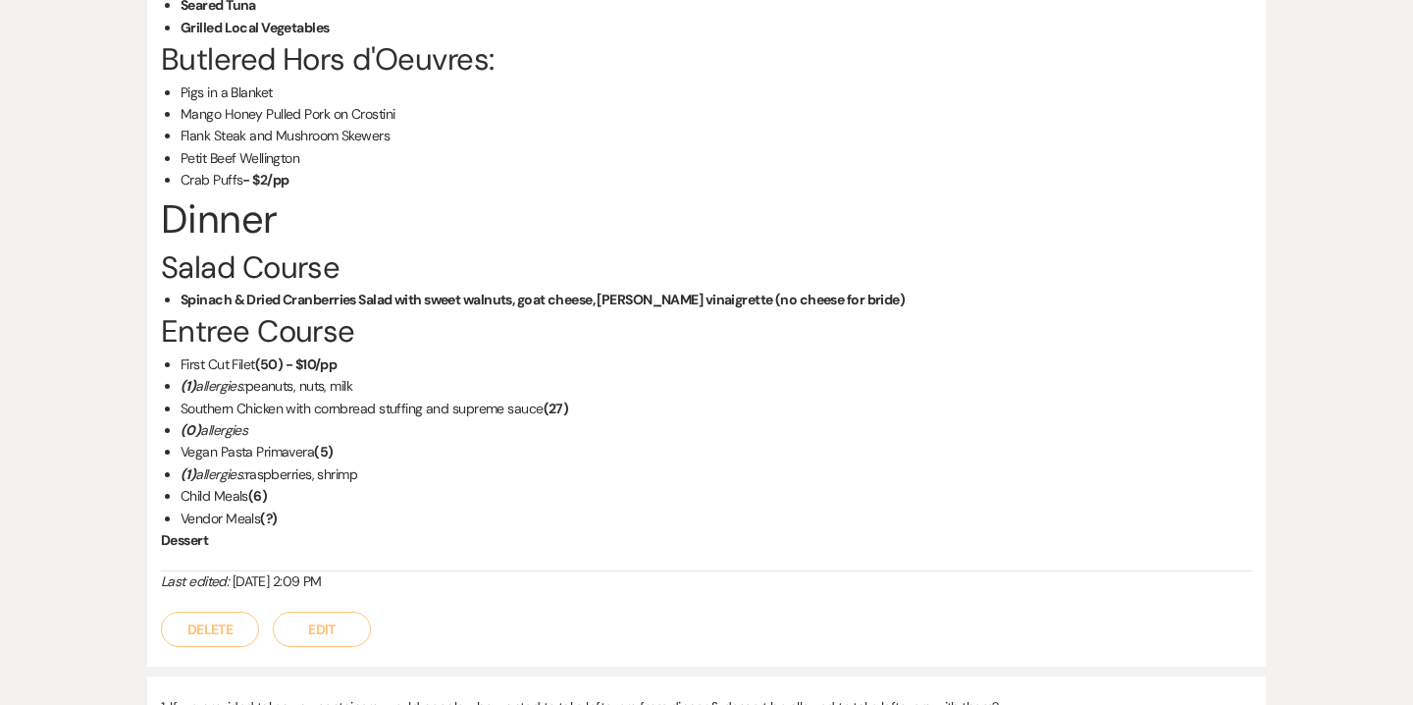
scroll to position [1877, 0]
drag, startPoint x: 180, startPoint y: 363, endPoint x: 301, endPoint y: 512, distance: 192.5
click at [301, 512] on ul "First Cut Filet (50) - $10/pp (1) allergies: peanuts, nuts, milk Southern Chick…" at bounding box center [717, 440] width 1072 height 176
copy ul "First Cut Filet (50) - $10/pp (1) allergies: peanuts, nuts, milk Southern Chick…"
click at [311, 523] on li "Vendor Meals (?)" at bounding box center [717, 517] width 1072 height 22
